Goal: Browse casually: Explore the website without a specific task or goal

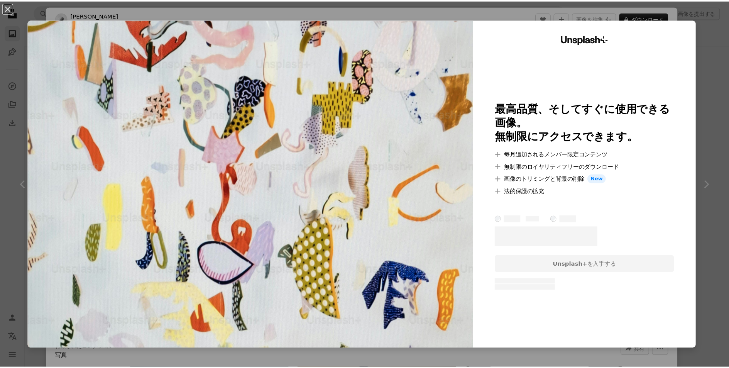
scroll to position [13486, 0]
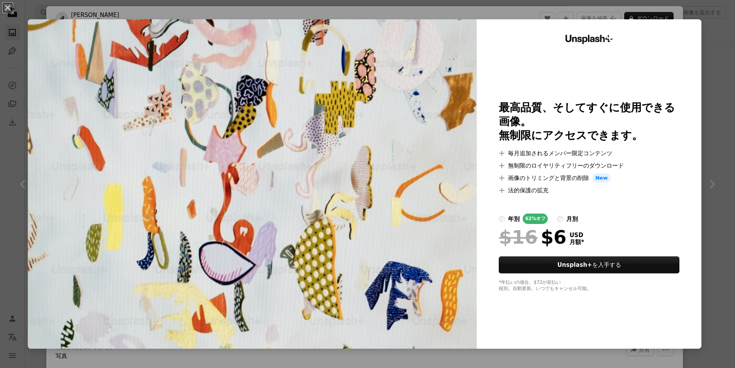
click at [724, 105] on div "An X shape Unsplash+ 最高品質、そしてすぐに使用できる画像。 無制限にアクセスできます。 A plus sign 毎月追加されるメンバー限…" at bounding box center [367, 184] width 735 height 368
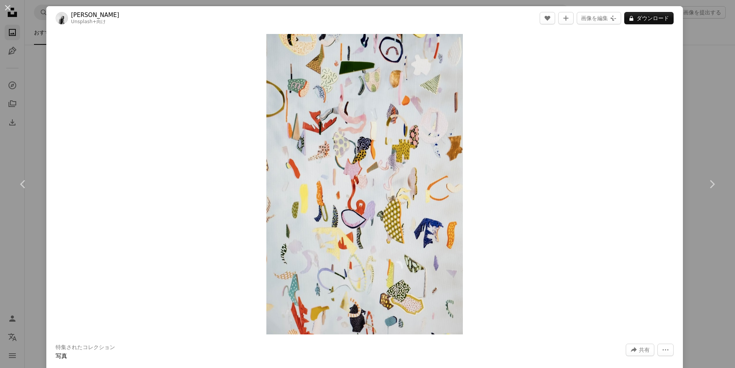
click at [693, 127] on div "An X shape Chevron left Chevron right [PERSON_NAME] Unsplash+ 向け A heart A plus…" at bounding box center [367, 184] width 735 height 368
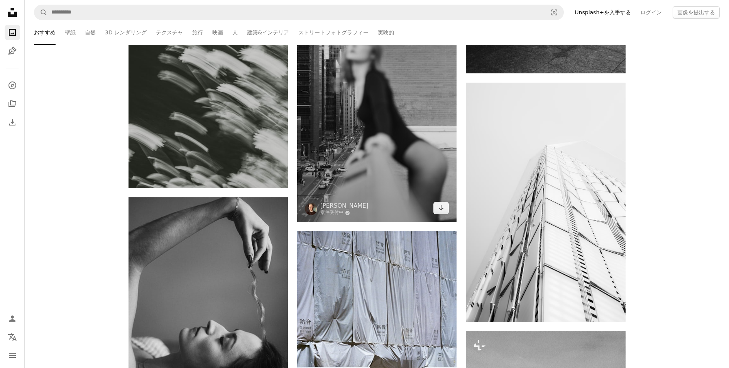
scroll to position [18850, 0]
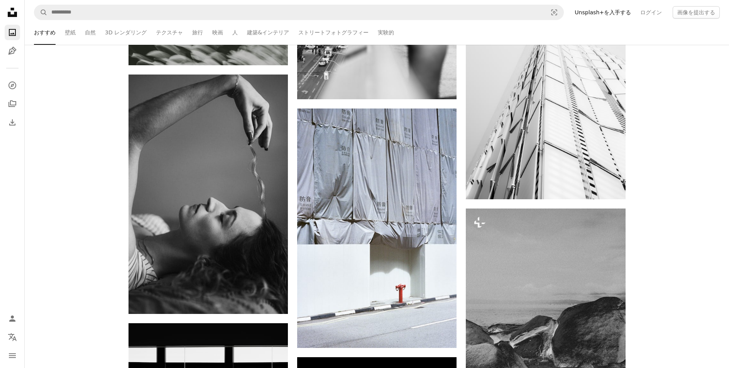
drag, startPoint x: 204, startPoint y: 172, endPoint x: 384, endPoint y: 1, distance: 248.1
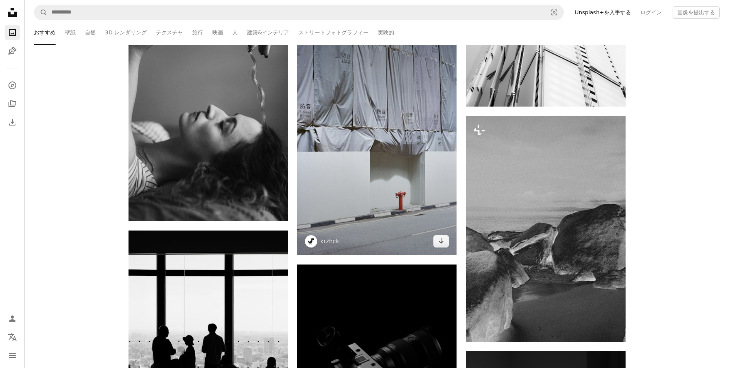
scroll to position [18876, 0]
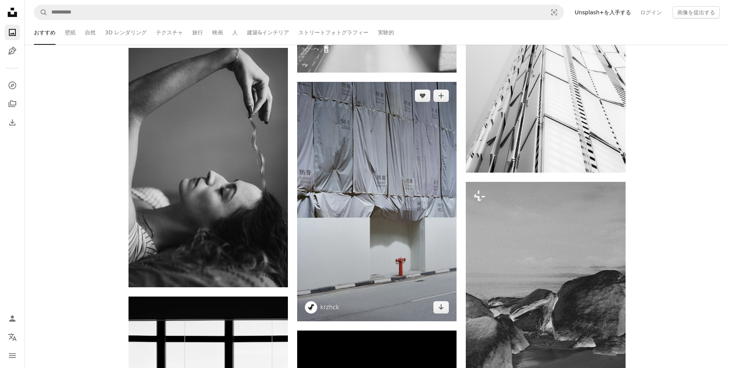
click at [399, 159] on img at bounding box center [376, 201] width 159 height 239
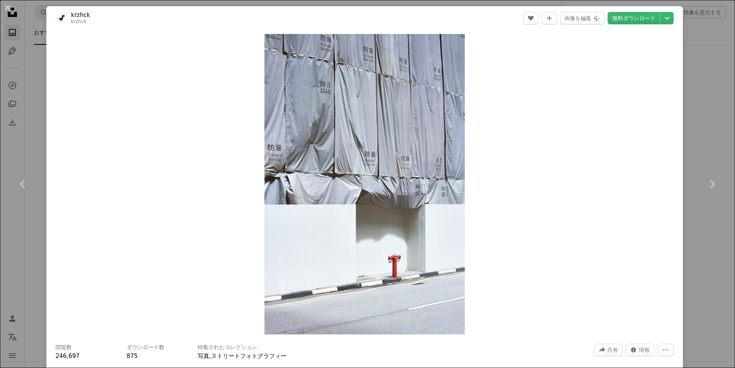
click at [698, 104] on div "An X shape Chevron left Chevron right krzhck krzhck A heart A plus sign 画像を編集 P…" at bounding box center [367, 184] width 735 height 368
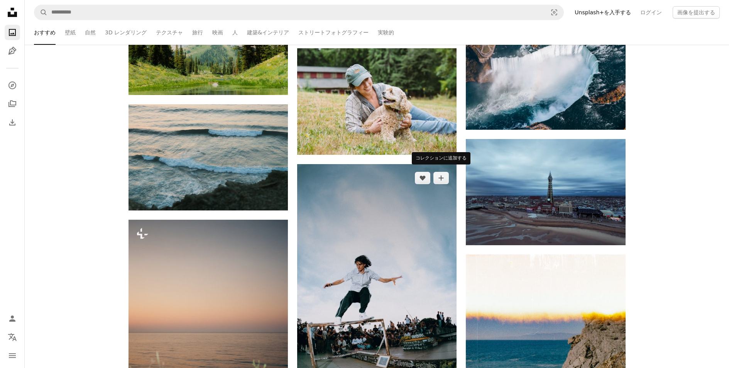
scroll to position [39750, 0]
